Goal: Complete application form

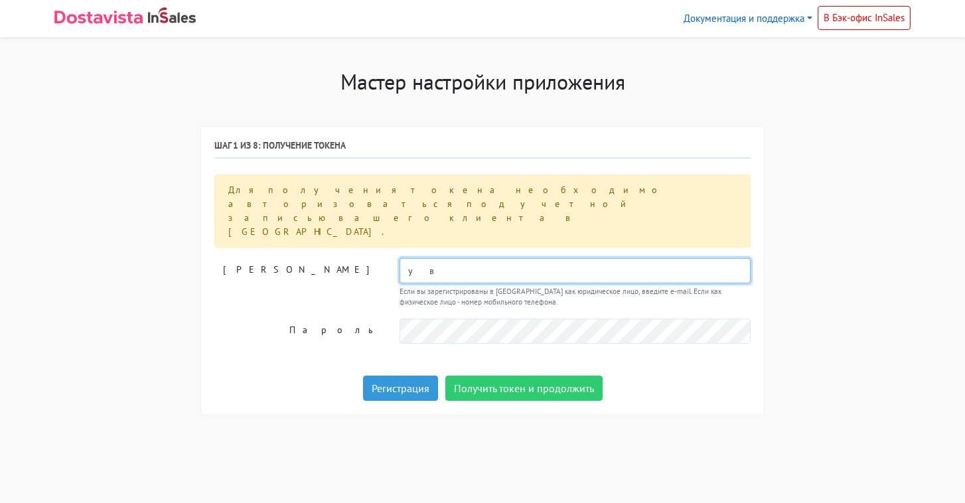
type input "у"
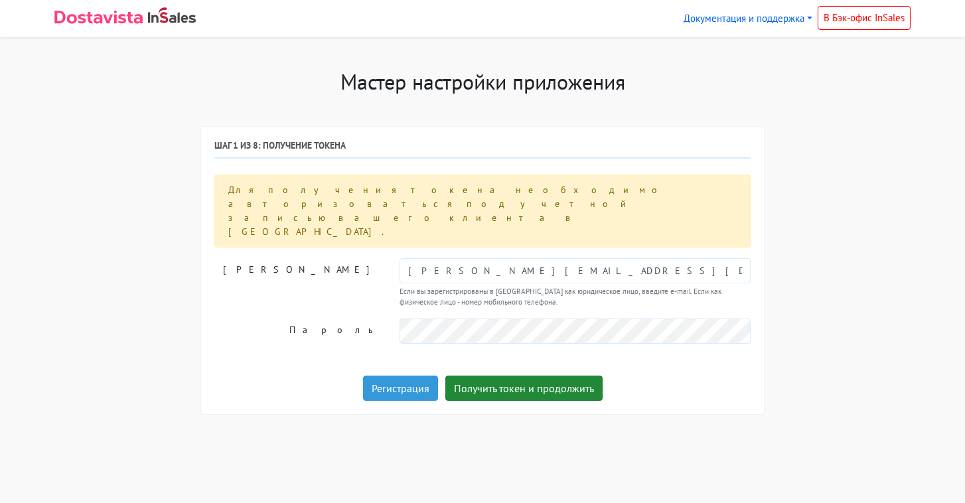
click at [492, 376] on button "Получить токен и продолжить" at bounding box center [524, 388] width 157 height 25
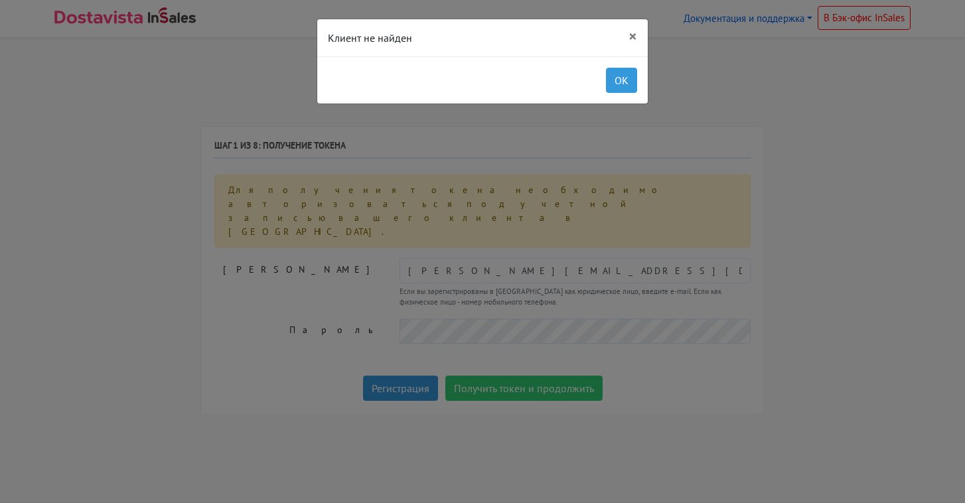
click at [620, 94] on div "OK" at bounding box center [482, 79] width 331 height 47
click at [627, 84] on button "OK" at bounding box center [621, 80] width 31 height 25
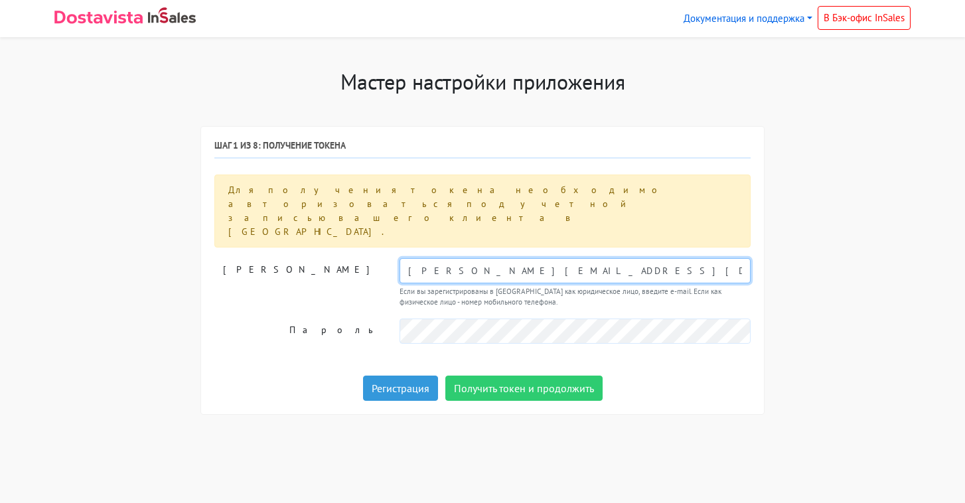
click at [475, 258] on input "[PERSON_NAME][EMAIL_ADDRESS][DOMAIN_NAME]" at bounding box center [575, 270] width 351 height 25
type input "[EMAIL_ADDRESS][DOMAIN_NAME]"
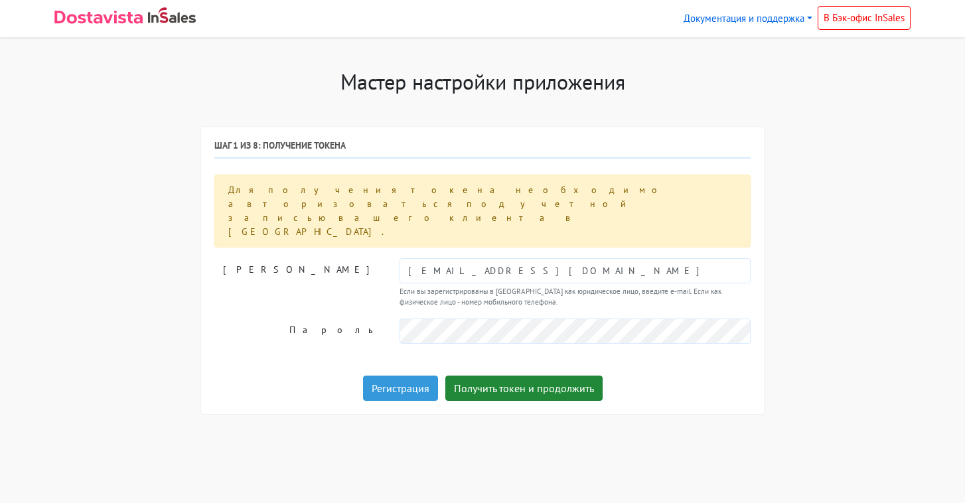
click at [523, 376] on button "Получить токен и продолжить" at bounding box center [524, 388] width 157 height 25
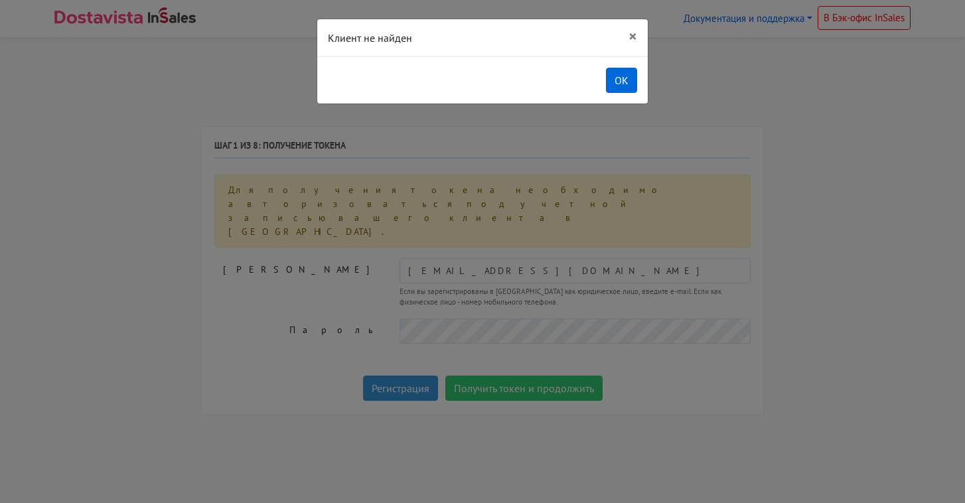
click at [614, 86] on button "OK" at bounding box center [621, 80] width 31 height 25
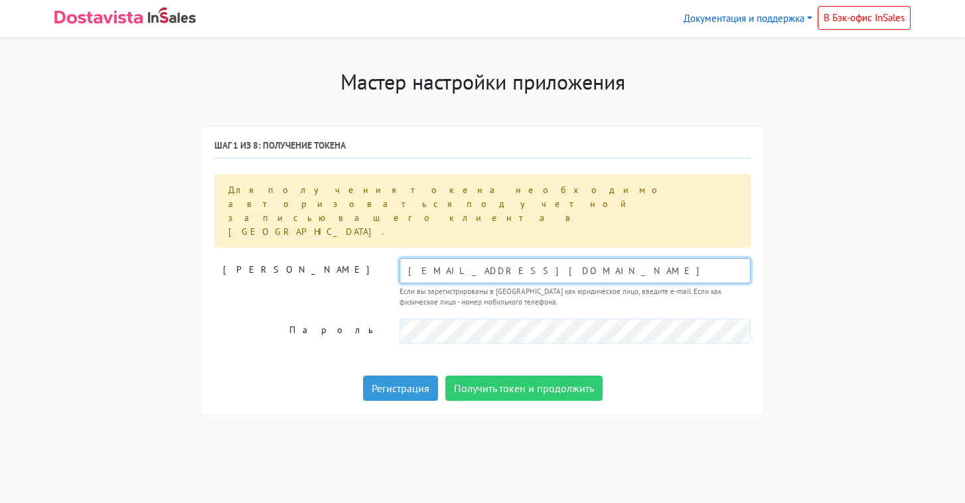
drag, startPoint x: 514, startPoint y: 231, endPoint x: 313, endPoint y: 230, distance: 200.5
click at [313, 258] on div "[PERSON_NAME] [EMAIL_ADDRESS][DOMAIN_NAME] Если вы зарегистрированы в [GEOGRAPH…" at bounding box center [483, 283] width 556 height 50
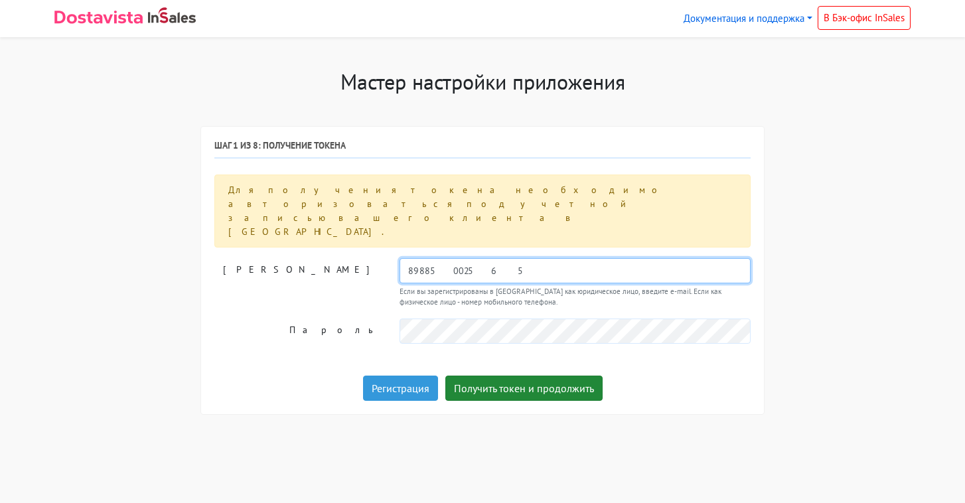
type input "89885002565"
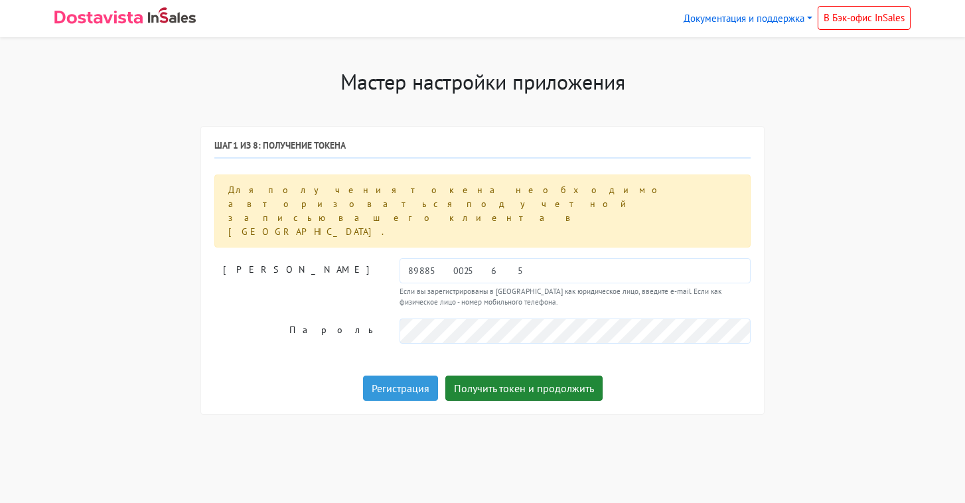
click at [485, 376] on button "Получить токен и продолжить" at bounding box center [524, 388] width 157 height 25
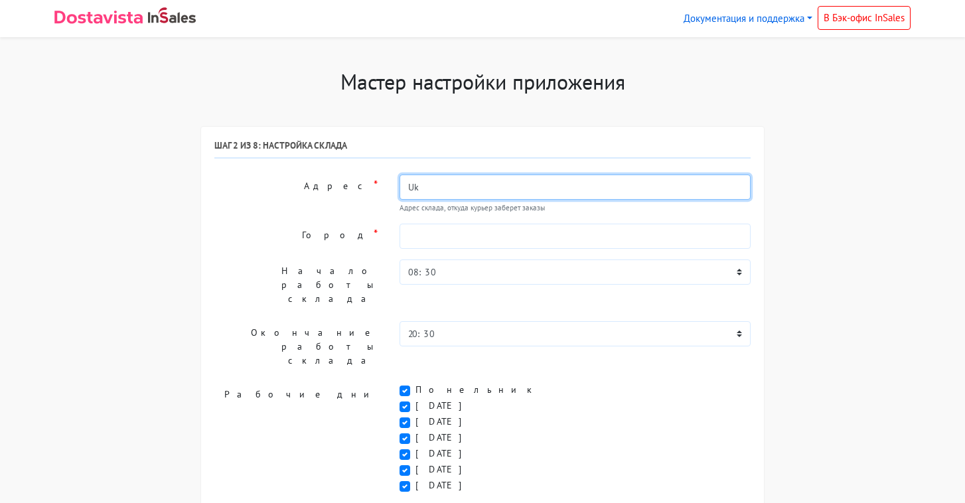
type input "U"
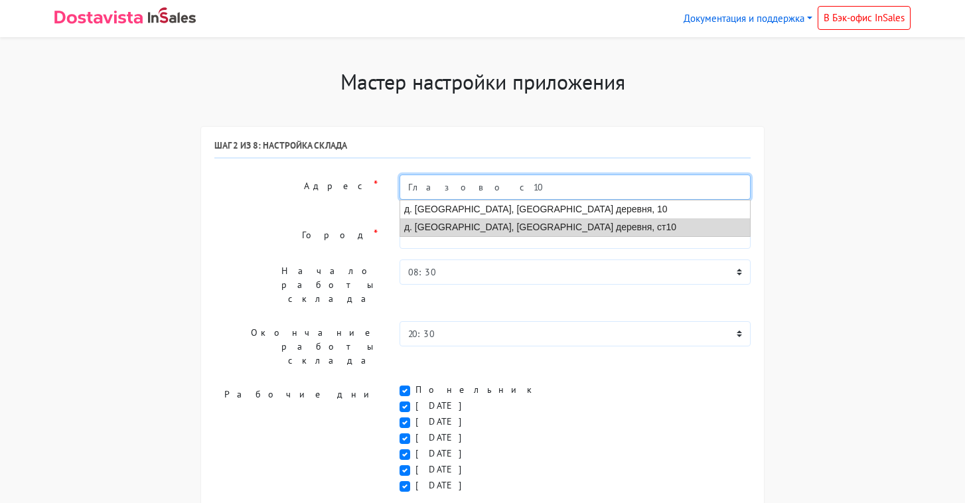
click at [478, 226] on li "д. [GEOGRAPHIC_DATA], [GEOGRAPHIC_DATA] деревня, ст10" at bounding box center [575, 227] width 350 height 18
type input "д. [GEOGRAPHIC_DATA], [GEOGRAPHIC_DATA] деревня, ст10"
type input "д. [GEOGRAPHIC_DATA]"
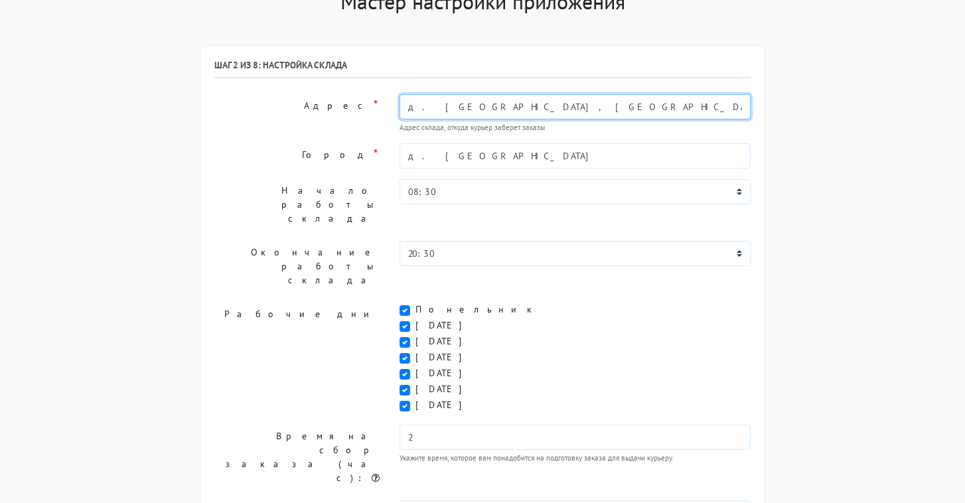
scroll to position [80, 0]
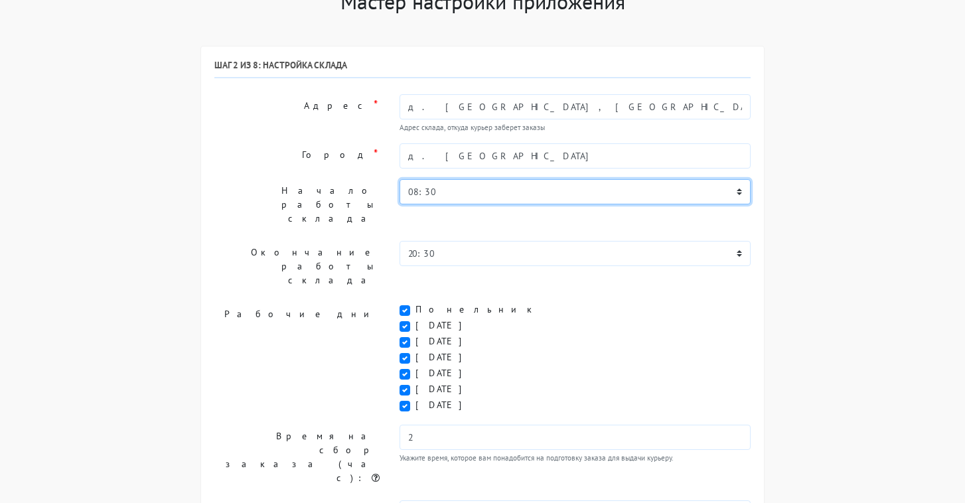
select select "10:30"
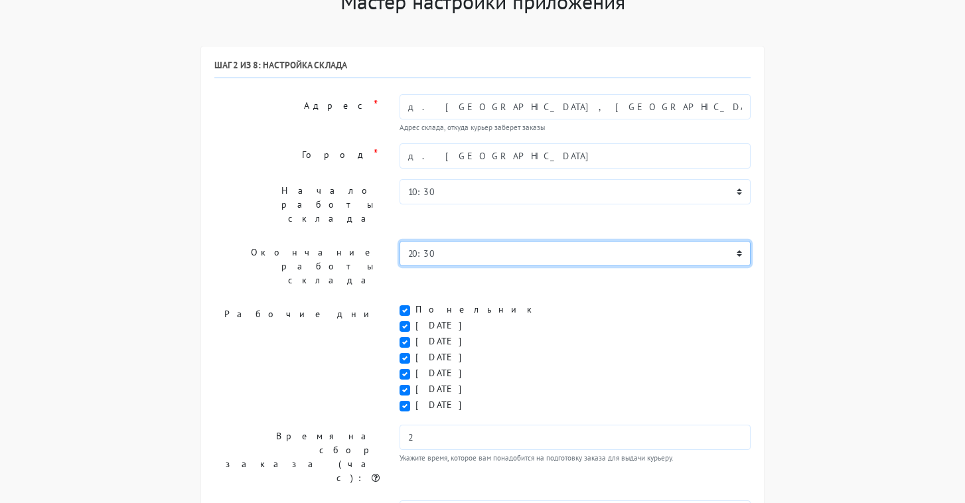
select select "17:30"
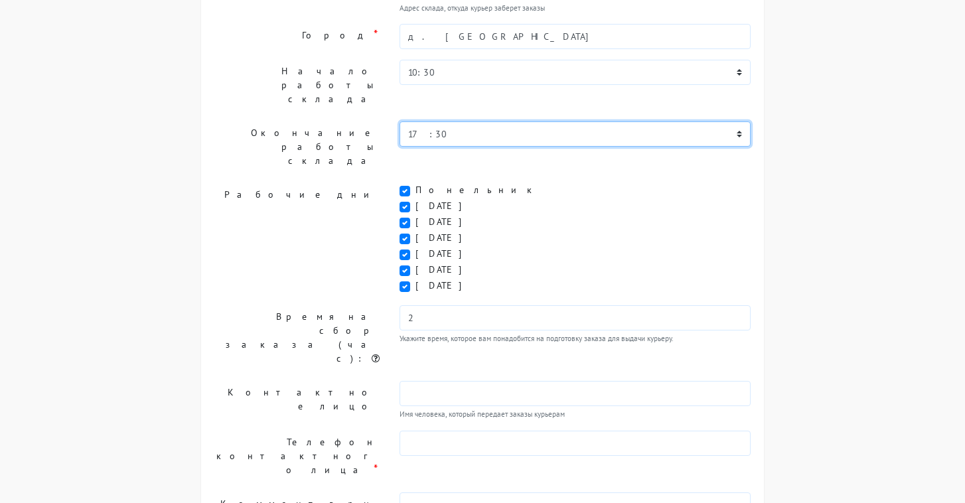
scroll to position [208, 0]
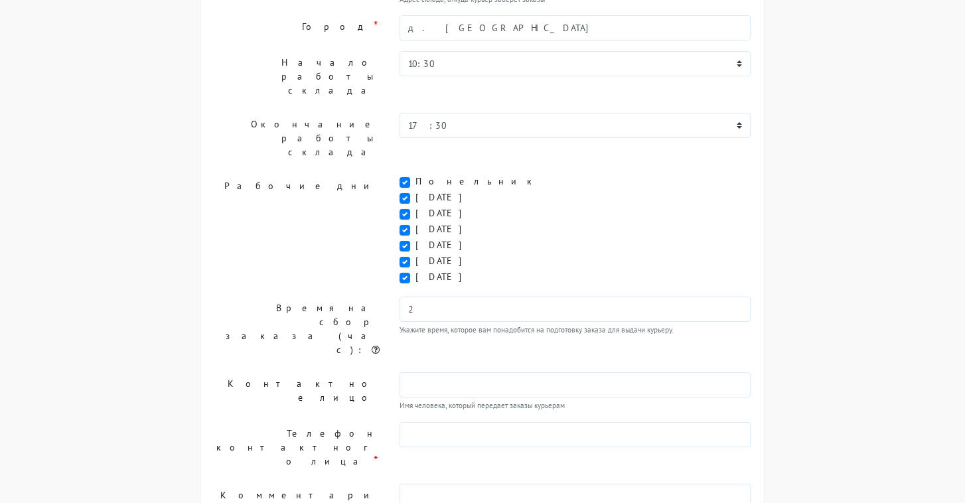
click at [416, 254] on label "[DATE]" at bounding box center [444, 261] width 56 height 14
click at [416, 254] on input "[DATE]" at bounding box center [420, 258] width 9 height 9
checkbox input "false"
click at [405, 270] on div "[DATE]" at bounding box center [575, 278] width 351 height 16
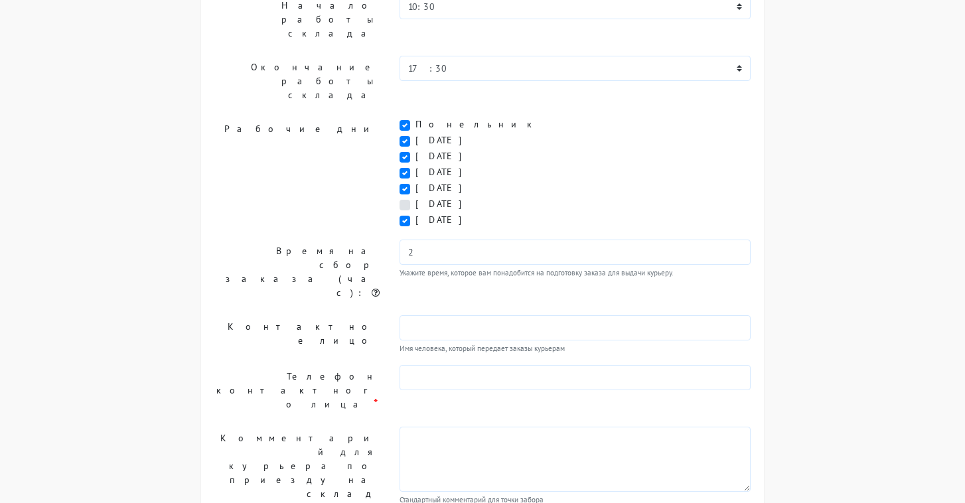
scroll to position [267, 0]
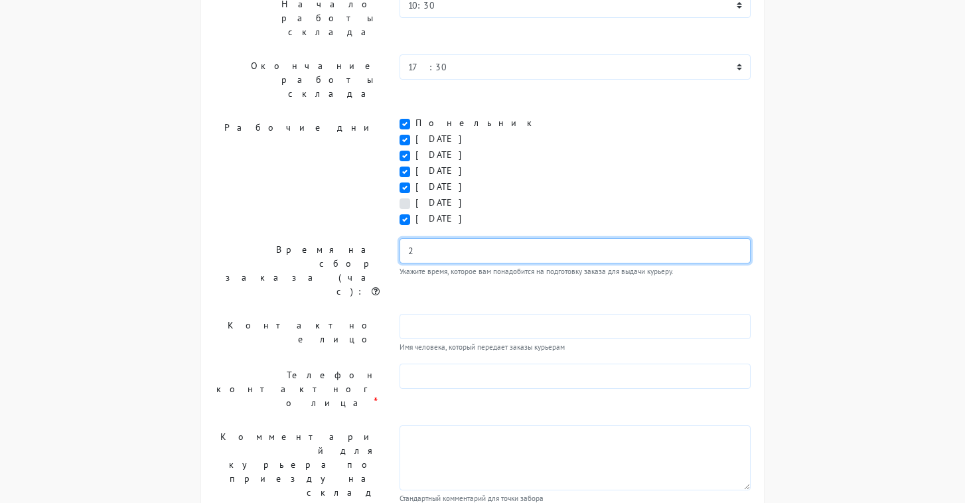
click at [436, 238] on input "2" at bounding box center [575, 250] width 351 height 25
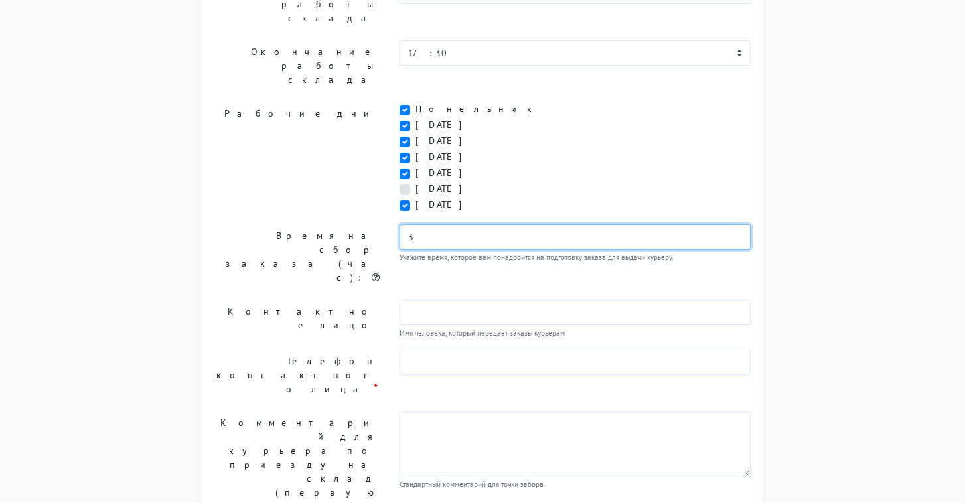
scroll to position [280, 0]
type input "3"
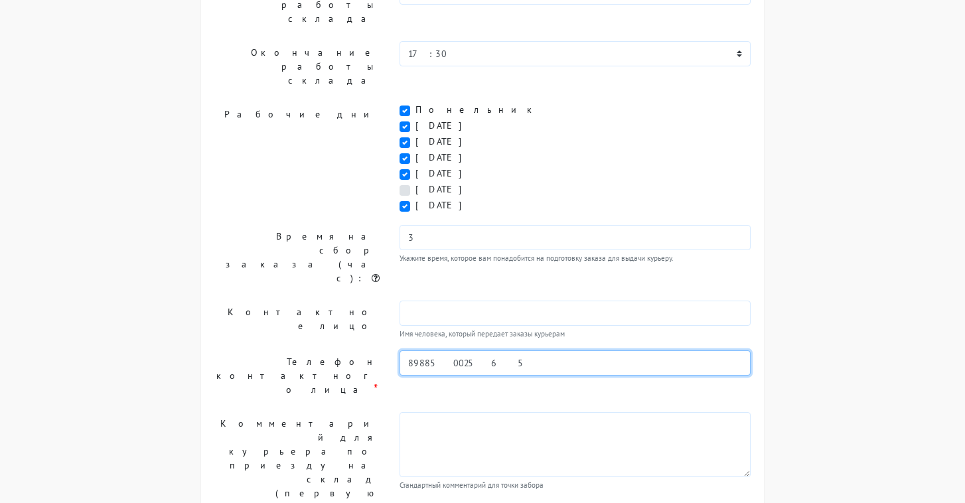
type input "89885002565"
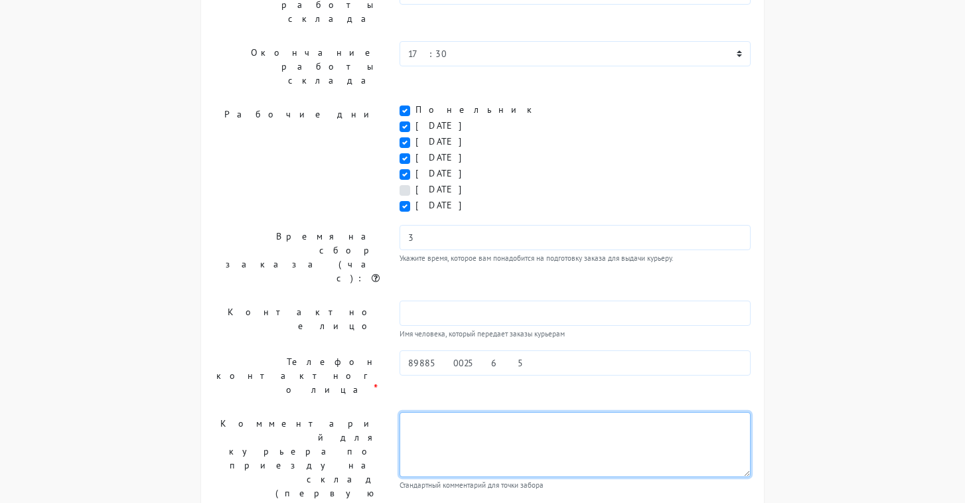
click at [452, 412] on textarea at bounding box center [575, 444] width 351 height 65
type textarea "Склад прайм спорт"
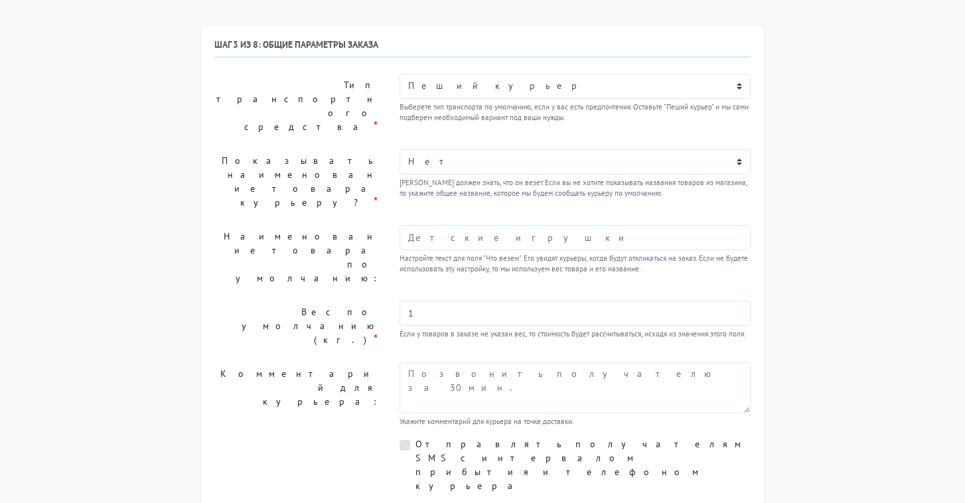
scroll to position [100, 0]
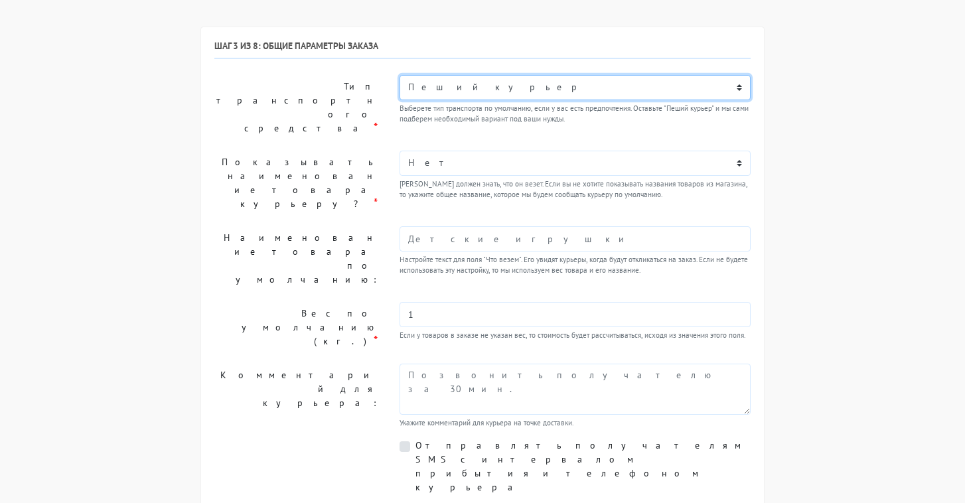
select select "7"
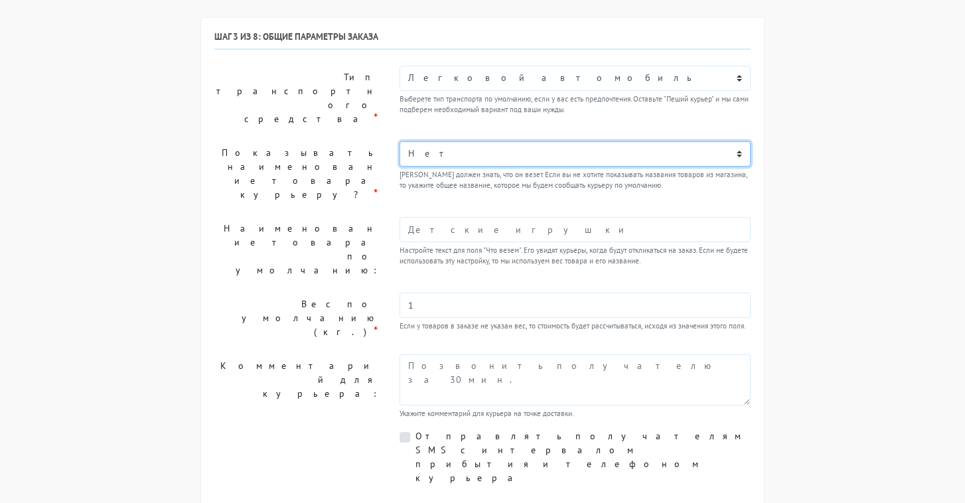
scroll to position [108, 0]
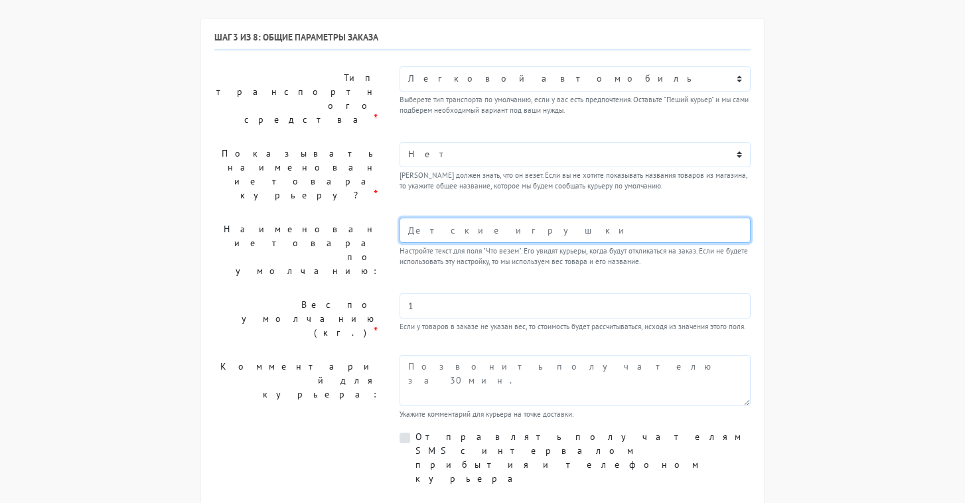
click at [423, 218] on input "text" at bounding box center [575, 230] width 351 height 25
type input "одежда"
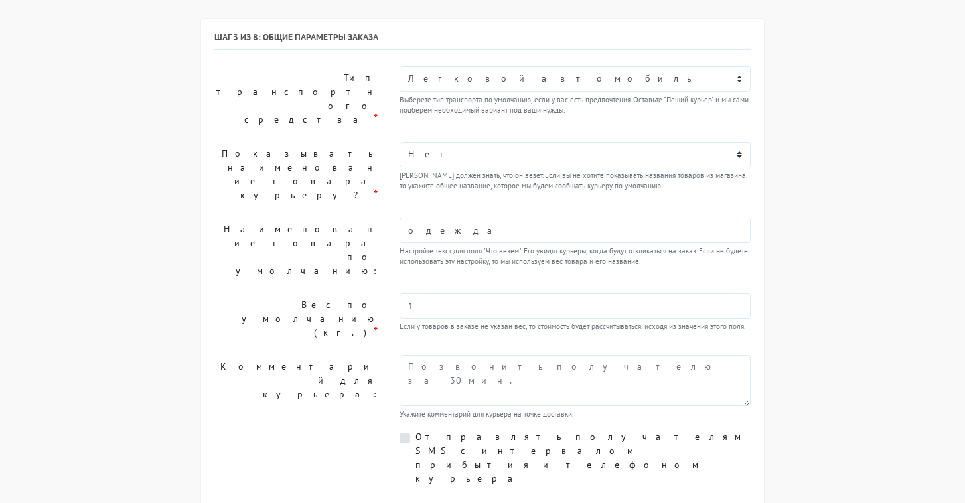
click at [306, 234] on div "Шаг 3 из 8: Общие параметры заказа Тип транспортного средства * Пеший курьер Ле…" at bounding box center [482, 287] width 536 height 511
click at [416, 430] on label "Отправлять получателям SMS с интервалом прибытия и телефоном курьера" at bounding box center [583, 458] width 335 height 56
click at [416, 430] on input "Отправлять получателям SMS с интервалом прибытия и телефоном курьера" at bounding box center [420, 434] width 9 height 9
checkbox input "true"
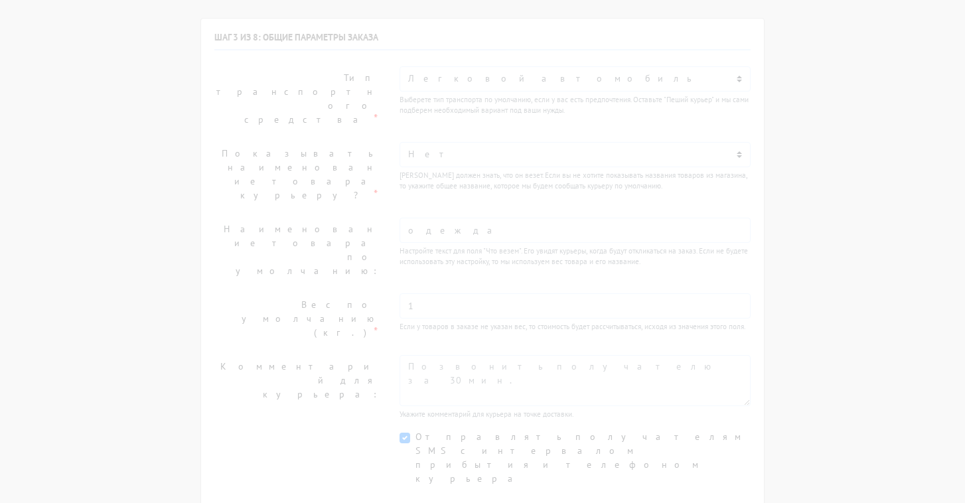
scroll to position [46, 0]
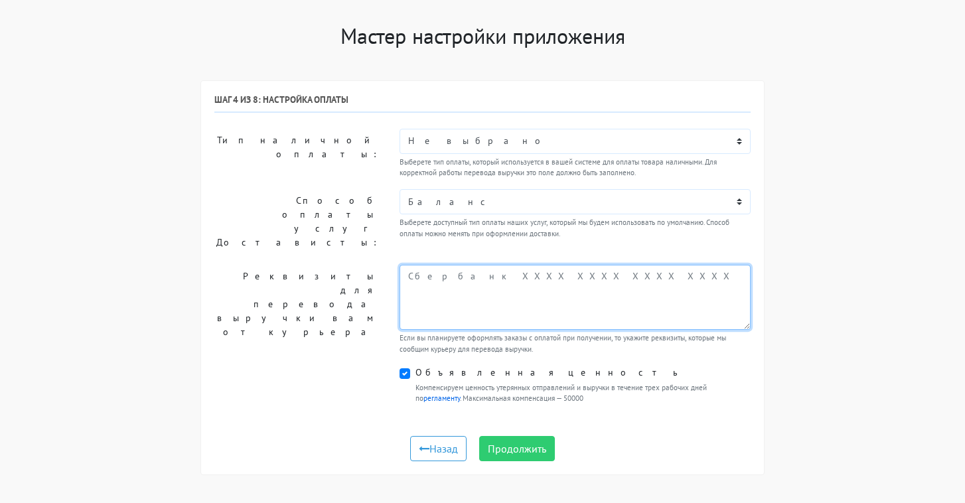
click at [504, 305] on textarea at bounding box center [575, 297] width 351 height 65
